Goal: Information Seeking & Learning: Learn about a topic

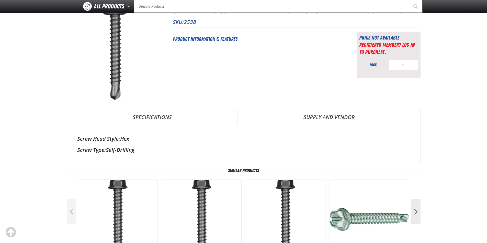
scroll to position [17, 0]
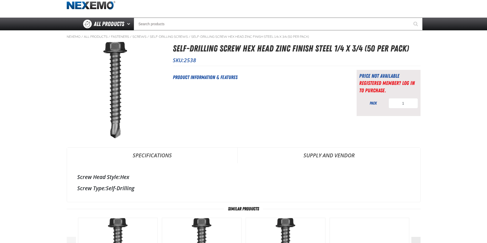
click at [148, 155] on link "Specifications" at bounding box center [152, 155] width 170 height 15
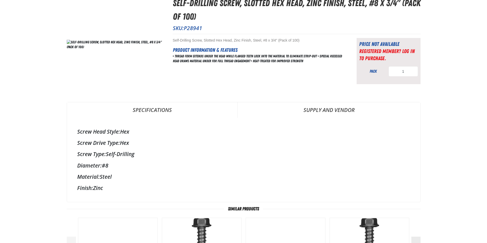
scroll to position [12, 0]
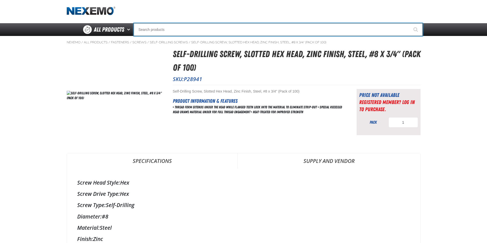
click at [163, 30] on input "Search" at bounding box center [278, 29] width 289 height 13
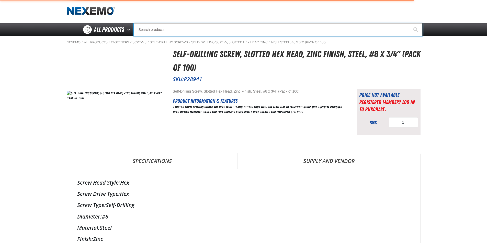
type input "P"
type input "Perfect P Series 0.25-ounce Lead Wheel Weight"
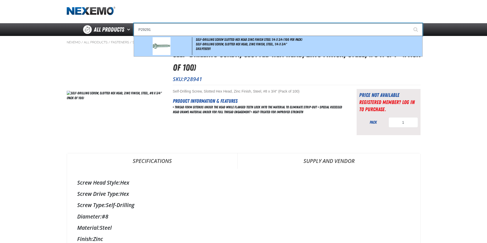
click at [221, 45] on span "Self-Drilling Screw, Slotted Hex Head, Zinc Finish, Steel, 1/4 x 3/4"" at bounding box center [308, 44] width 225 height 4
type input "Self-Drilling Screw Slotted Hex Head Zinc Finish Steel 1/4 x 3/4 (100 per pack)"
